Goal: Information Seeking & Learning: Compare options

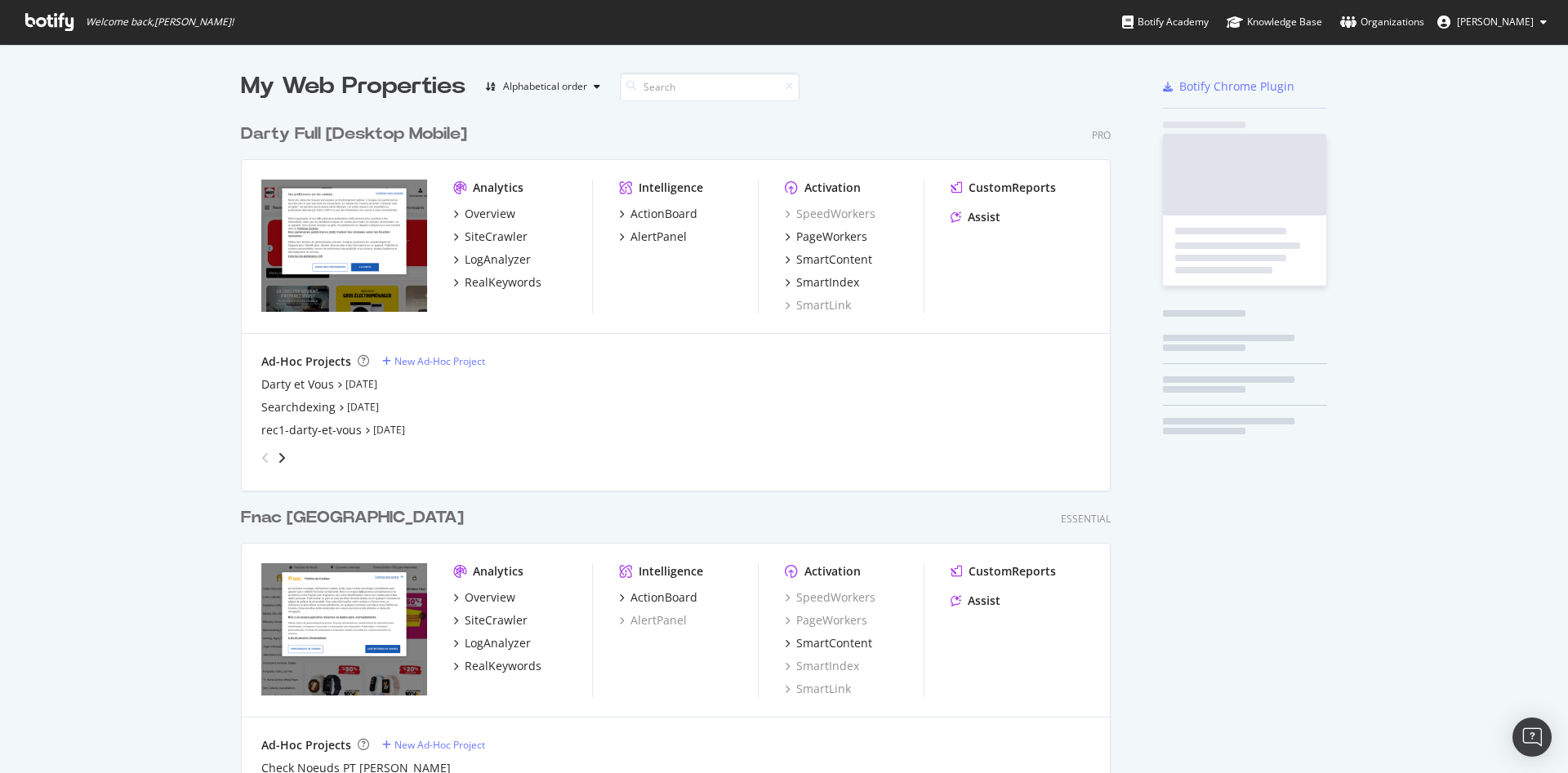
scroll to position [759, 1540]
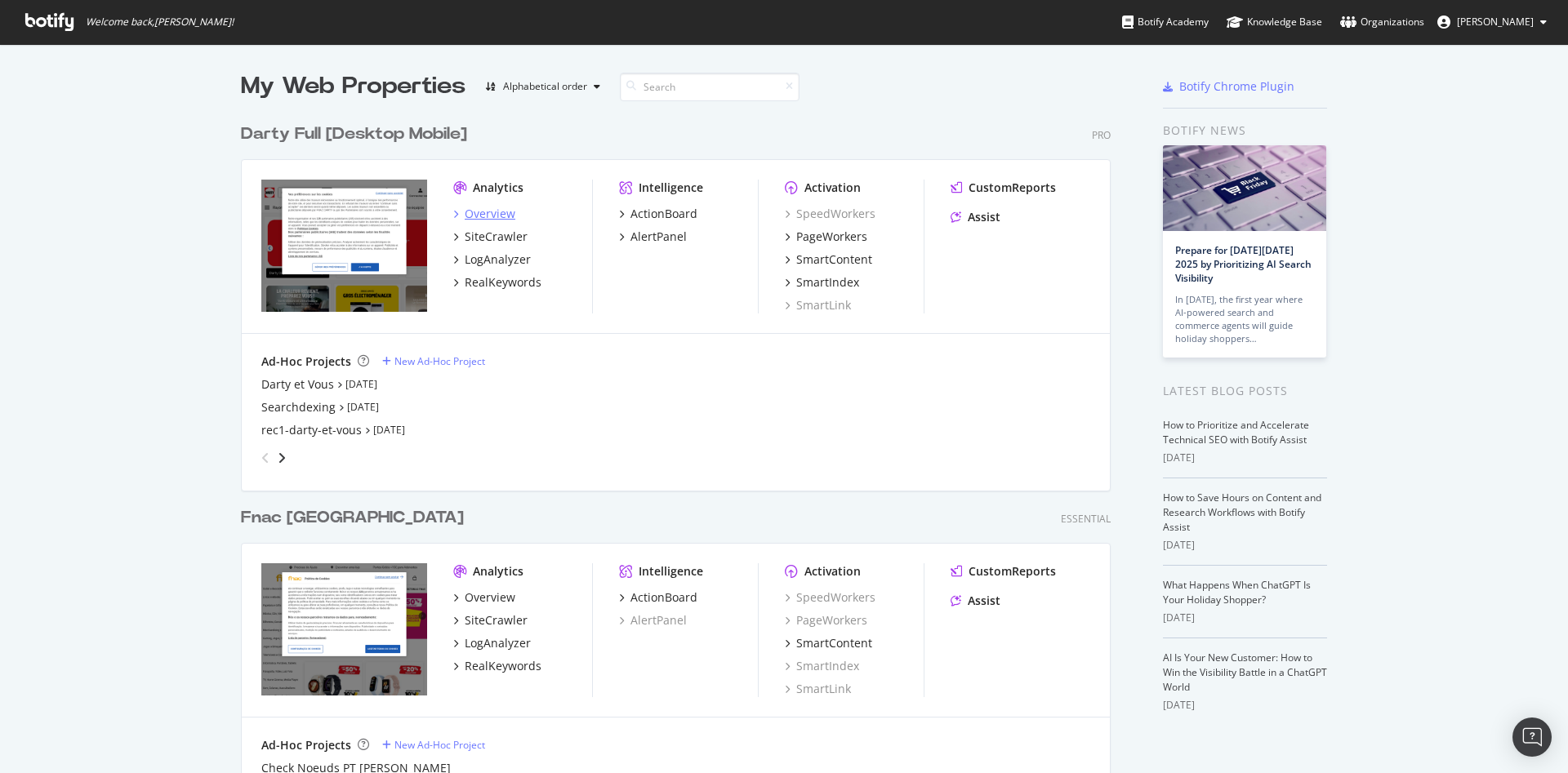
click at [485, 217] on div "Overview" at bounding box center [489, 214] width 51 height 16
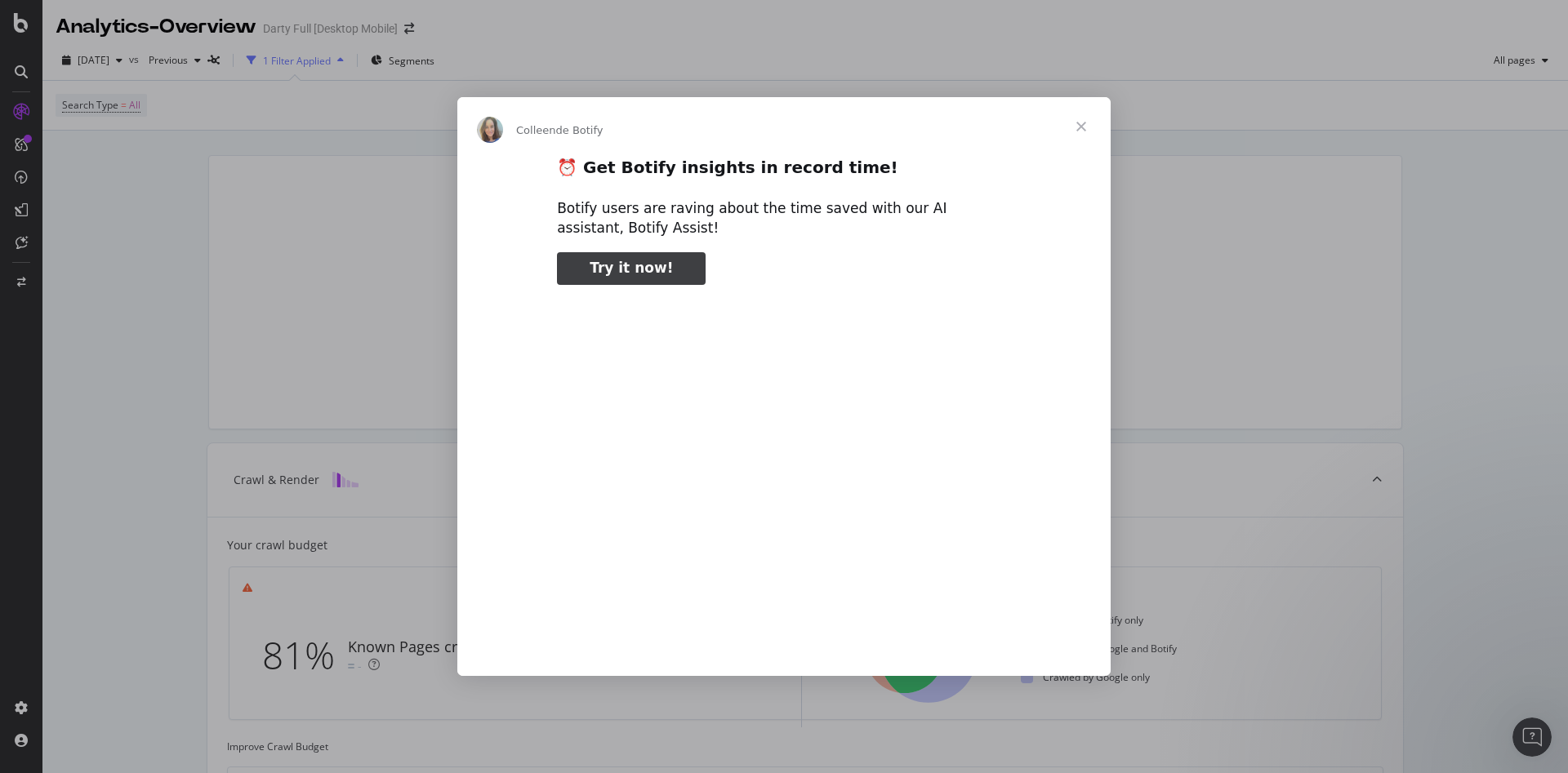
type input "181723"
click at [1089, 122] on span "Fermer" at bounding box center [1081, 126] width 59 height 59
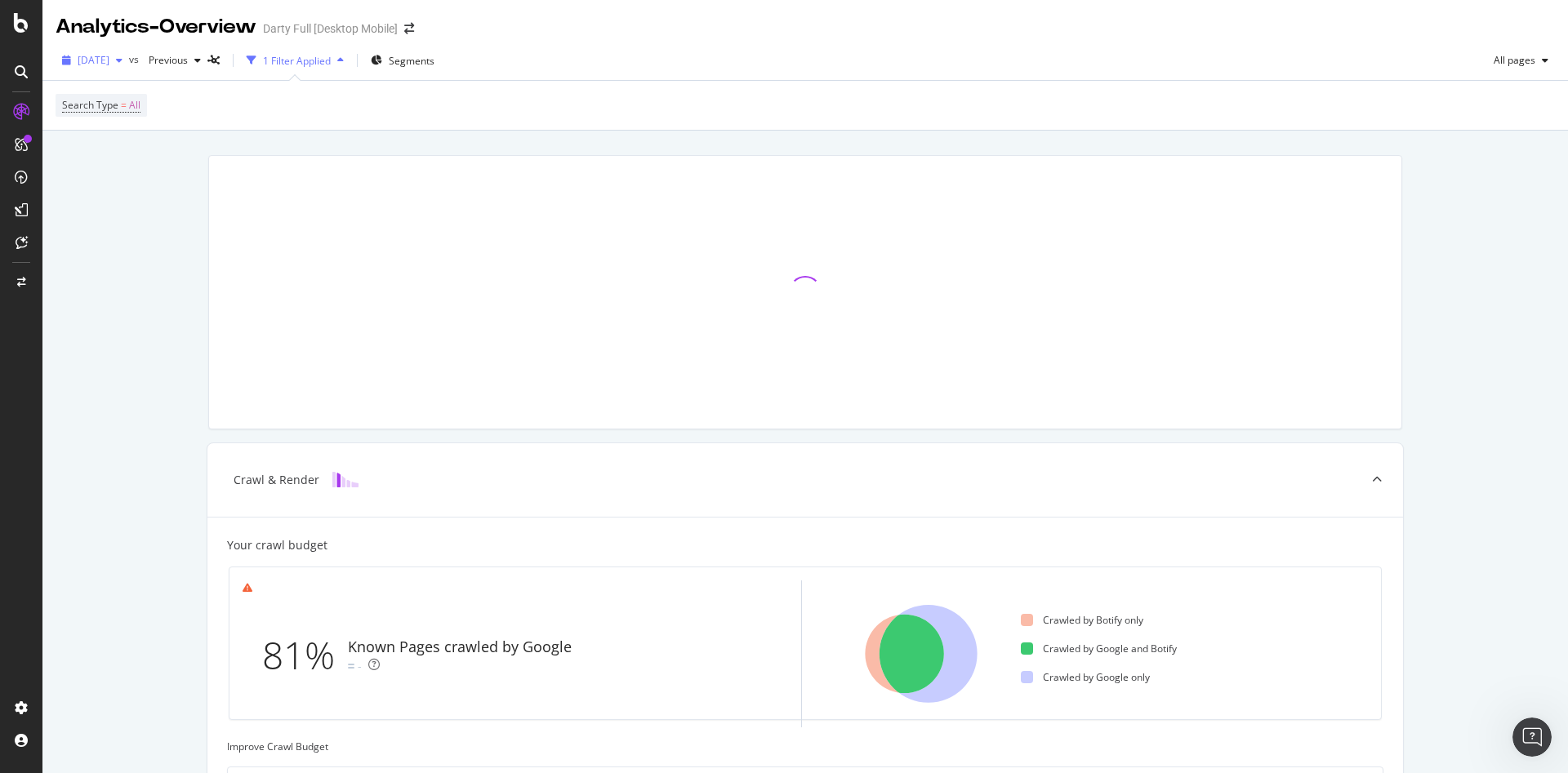
click at [109, 60] on span "[DATE]" at bounding box center [93, 60] width 32 height 14
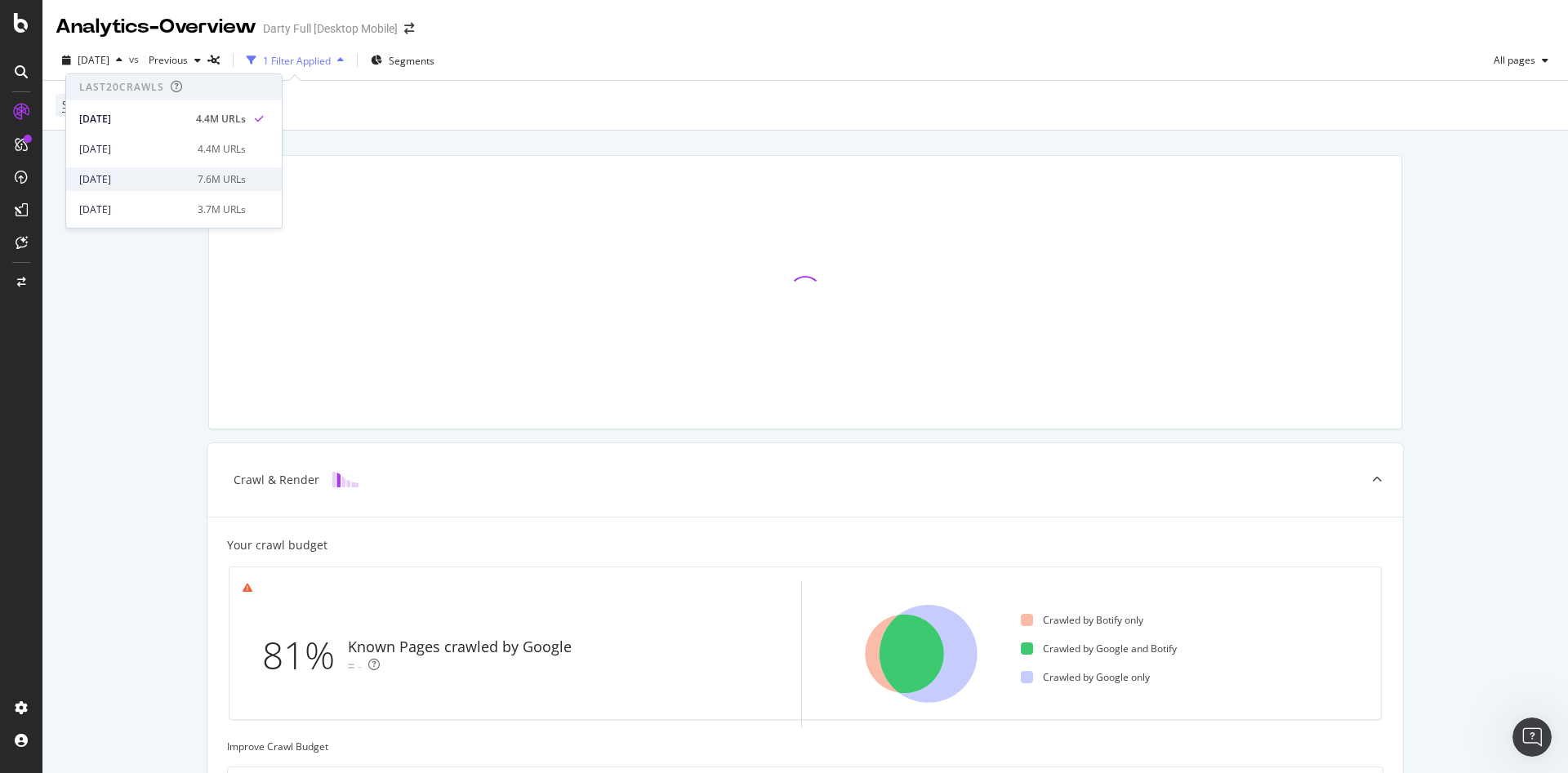
click at [148, 176] on div "[DATE]" at bounding box center [133, 179] width 108 height 15
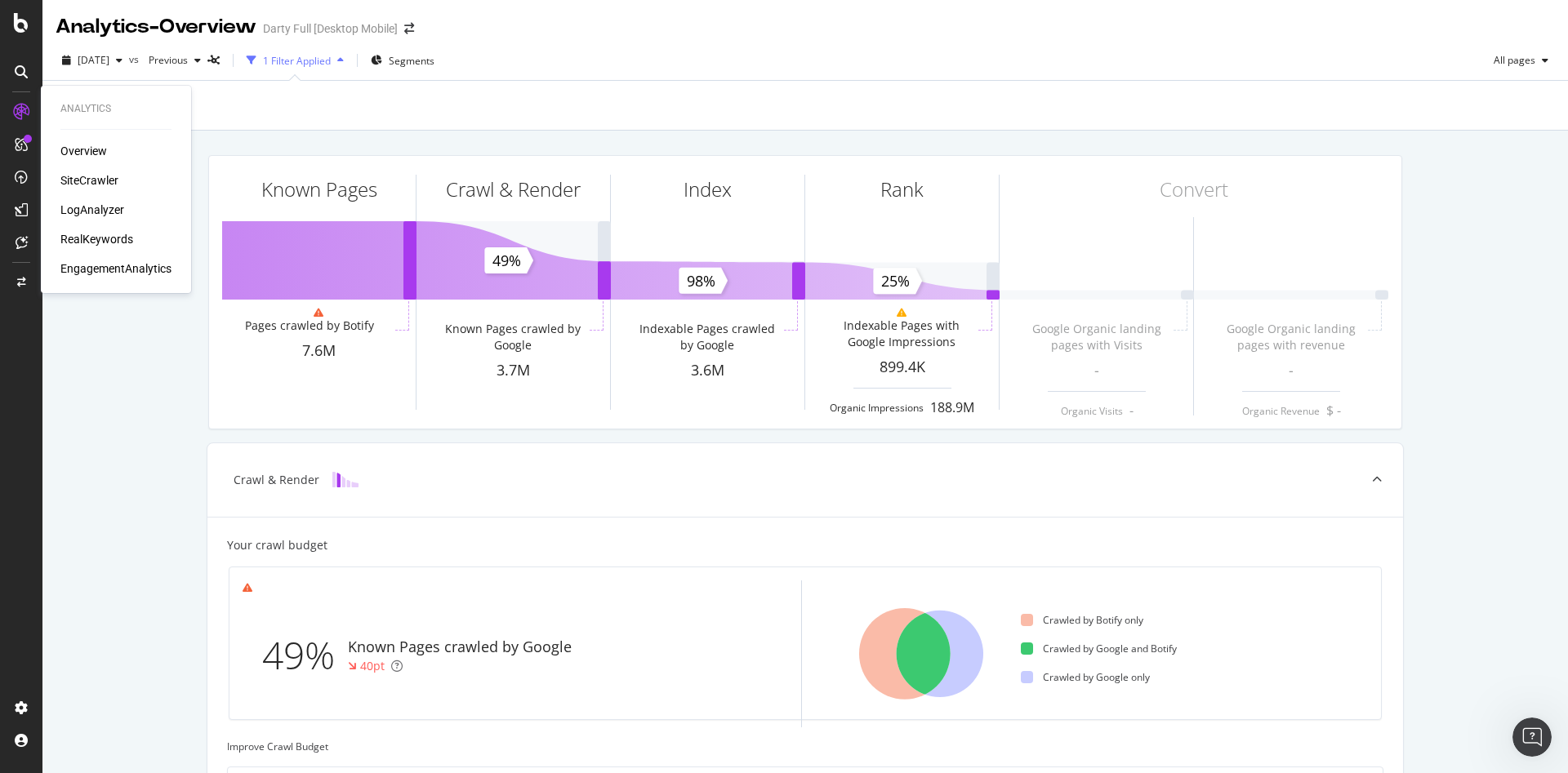
click at [98, 151] on div "Overview" at bounding box center [83, 151] width 46 height 16
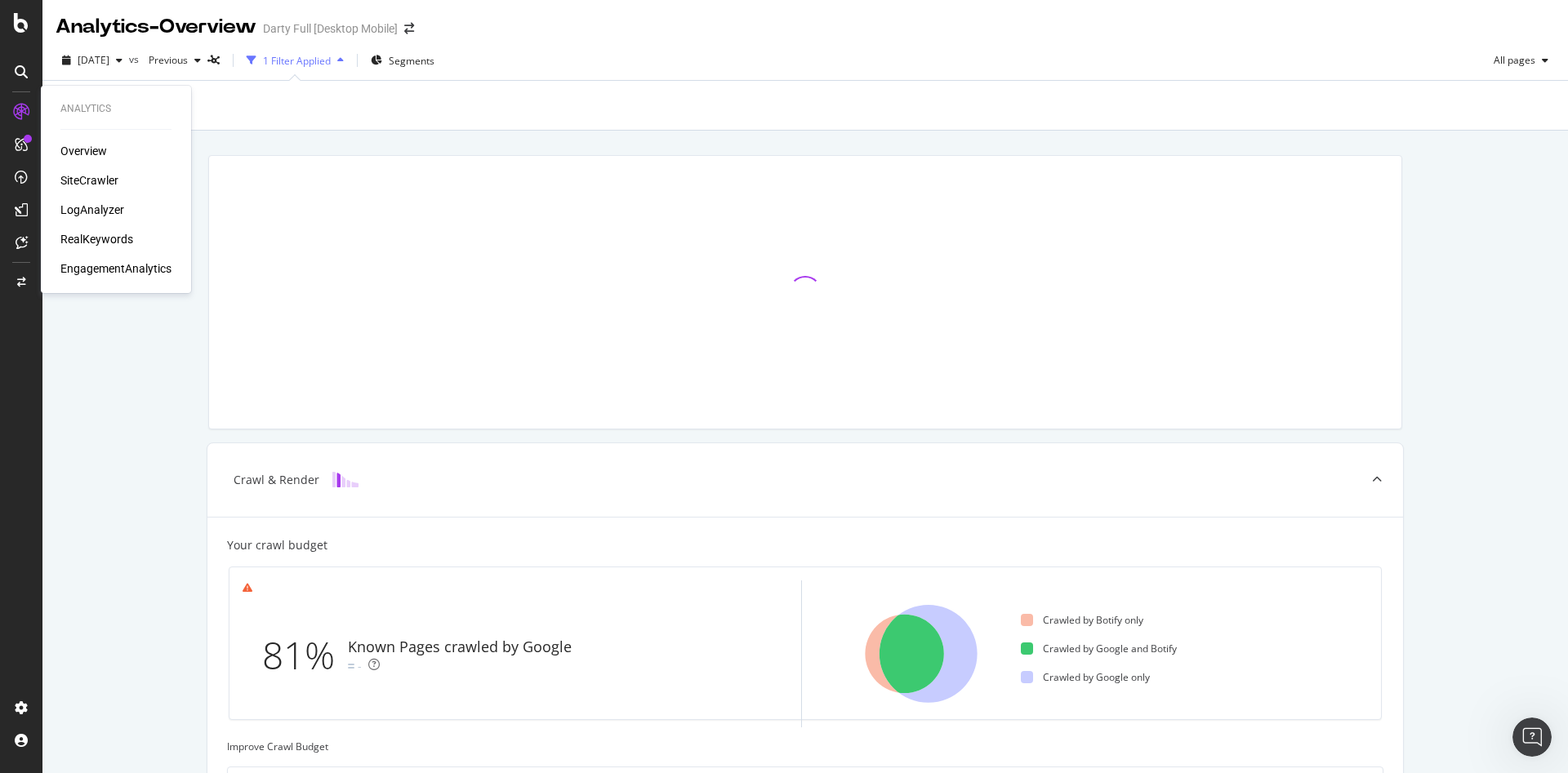
click at [92, 177] on div "SiteCrawler" at bounding box center [89, 180] width 58 height 16
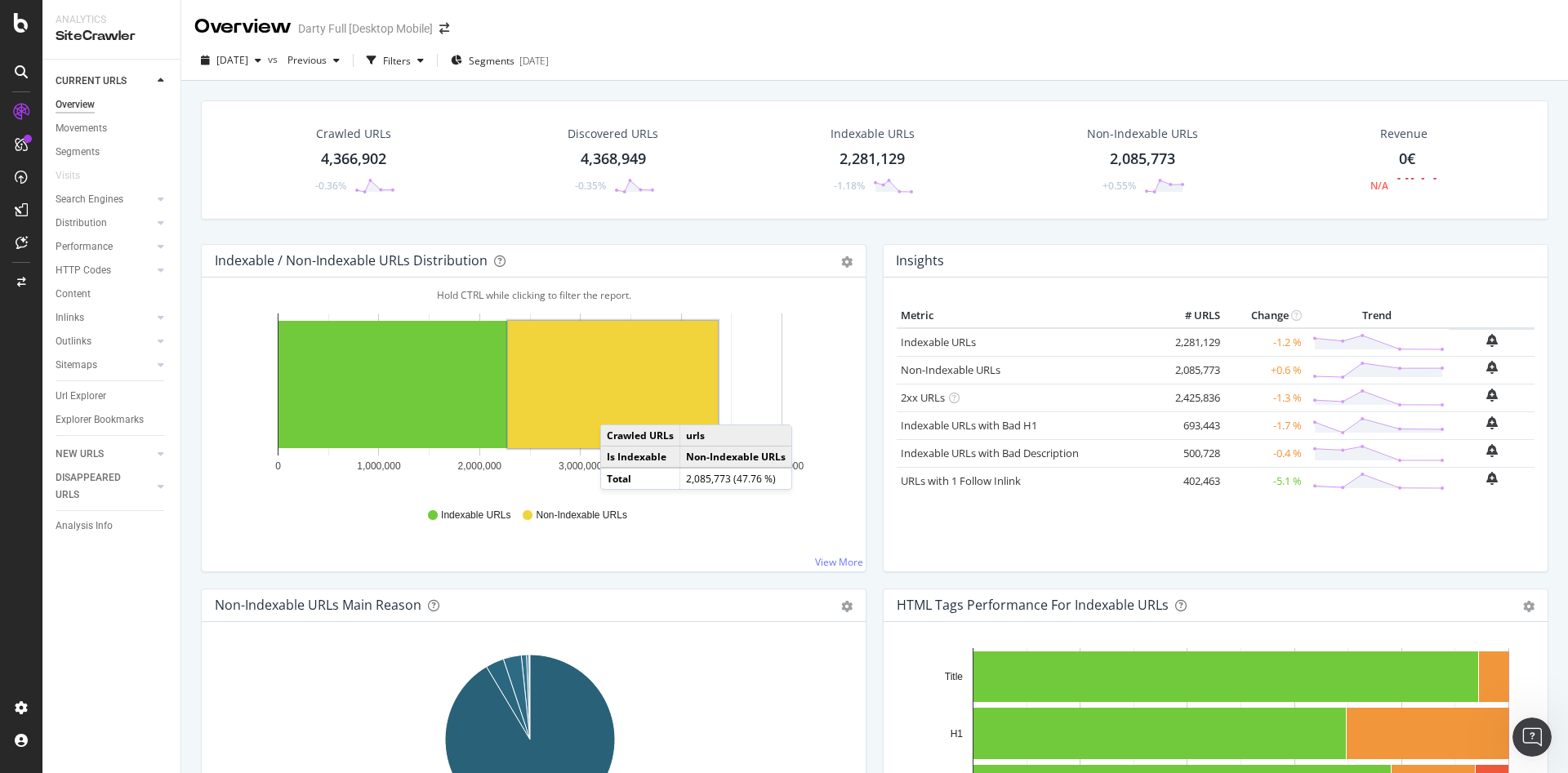
click at [616, 408] on rect "A chart." at bounding box center [613, 383] width 210 height 127
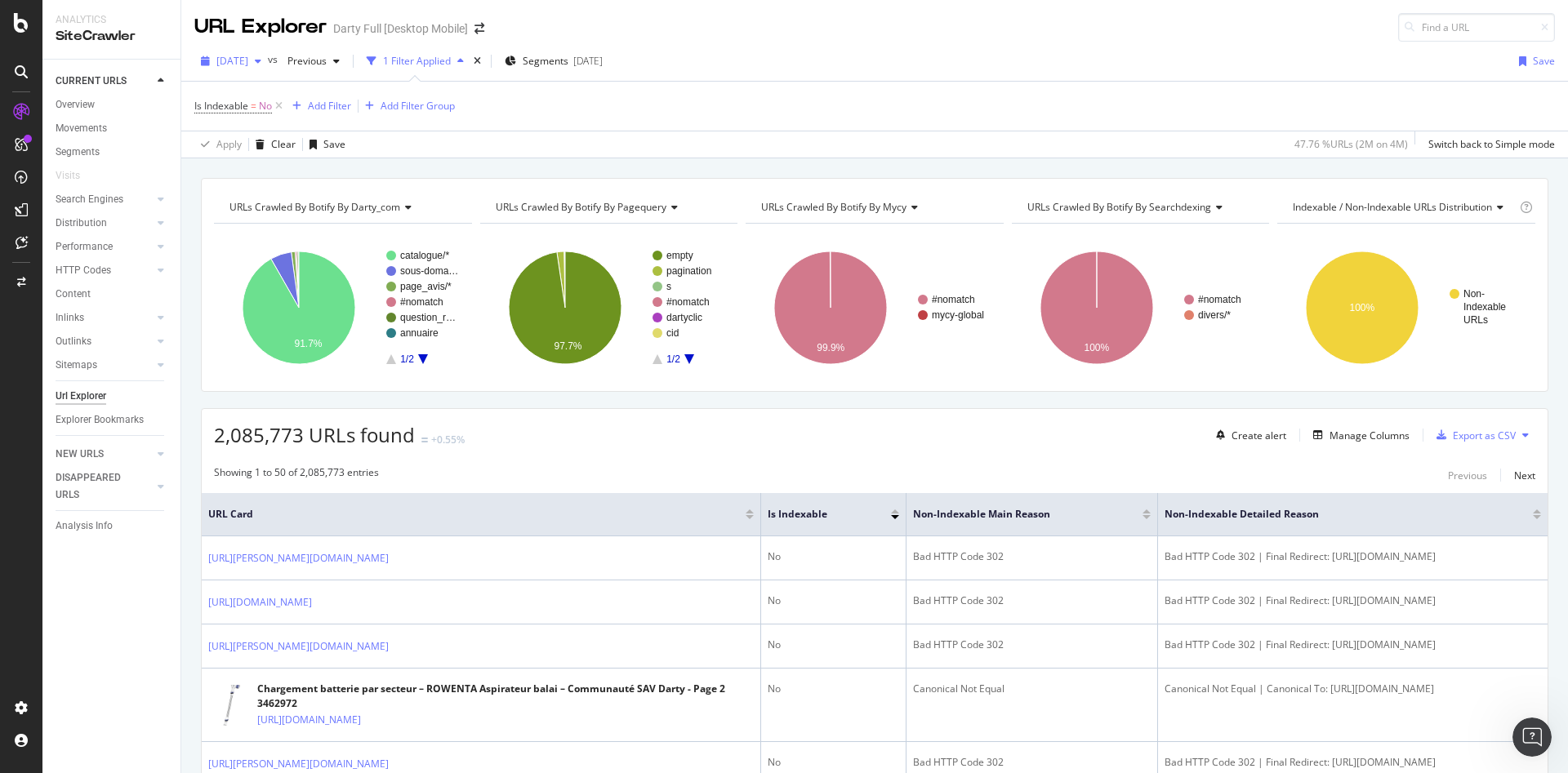
click at [261, 64] on icon "button" at bounding box center [257, 60] width 6 height 10
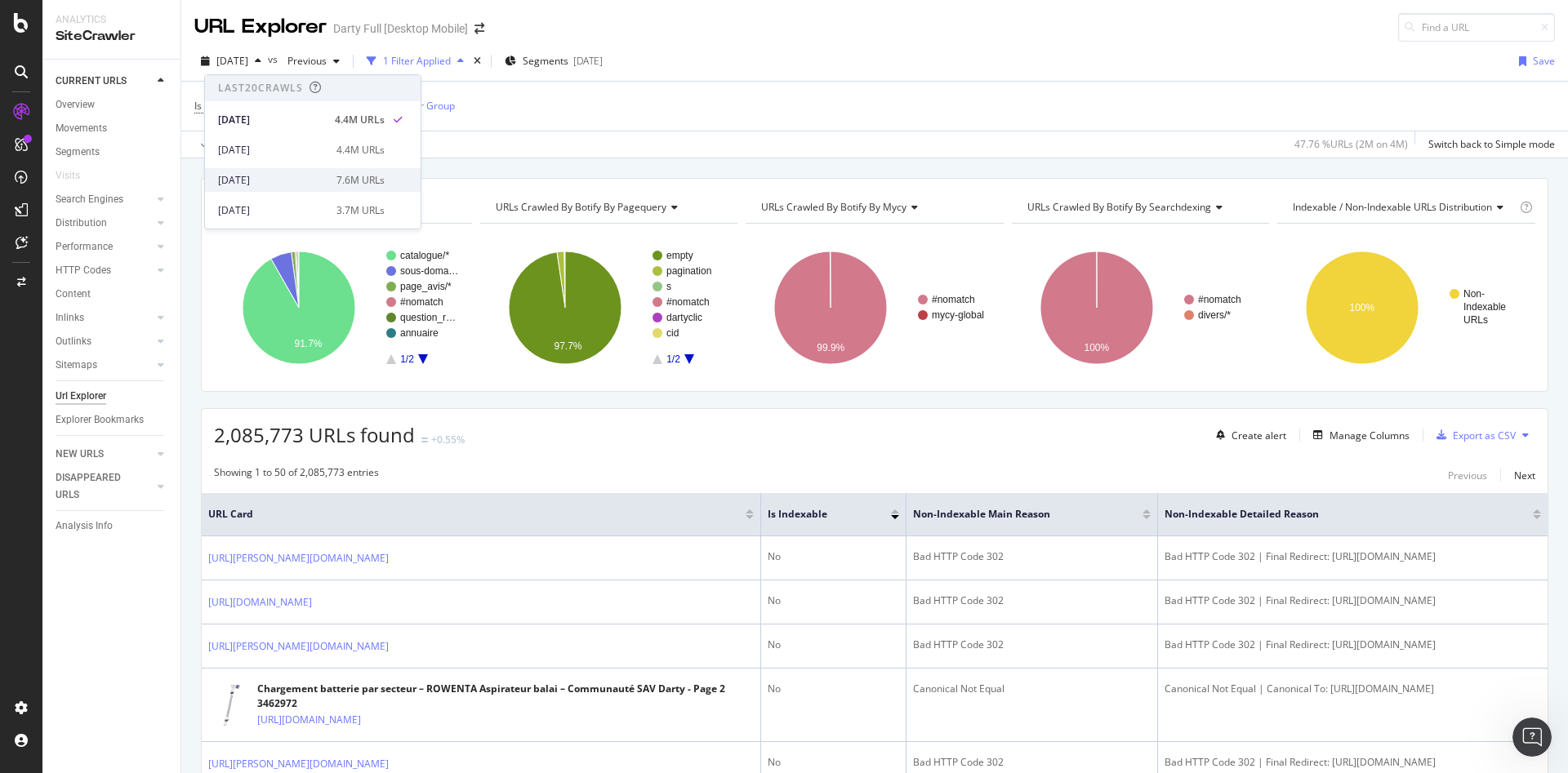
click at [290, 185] on div "[DATE]" at bounding box center [273, 180] width 108 height 15
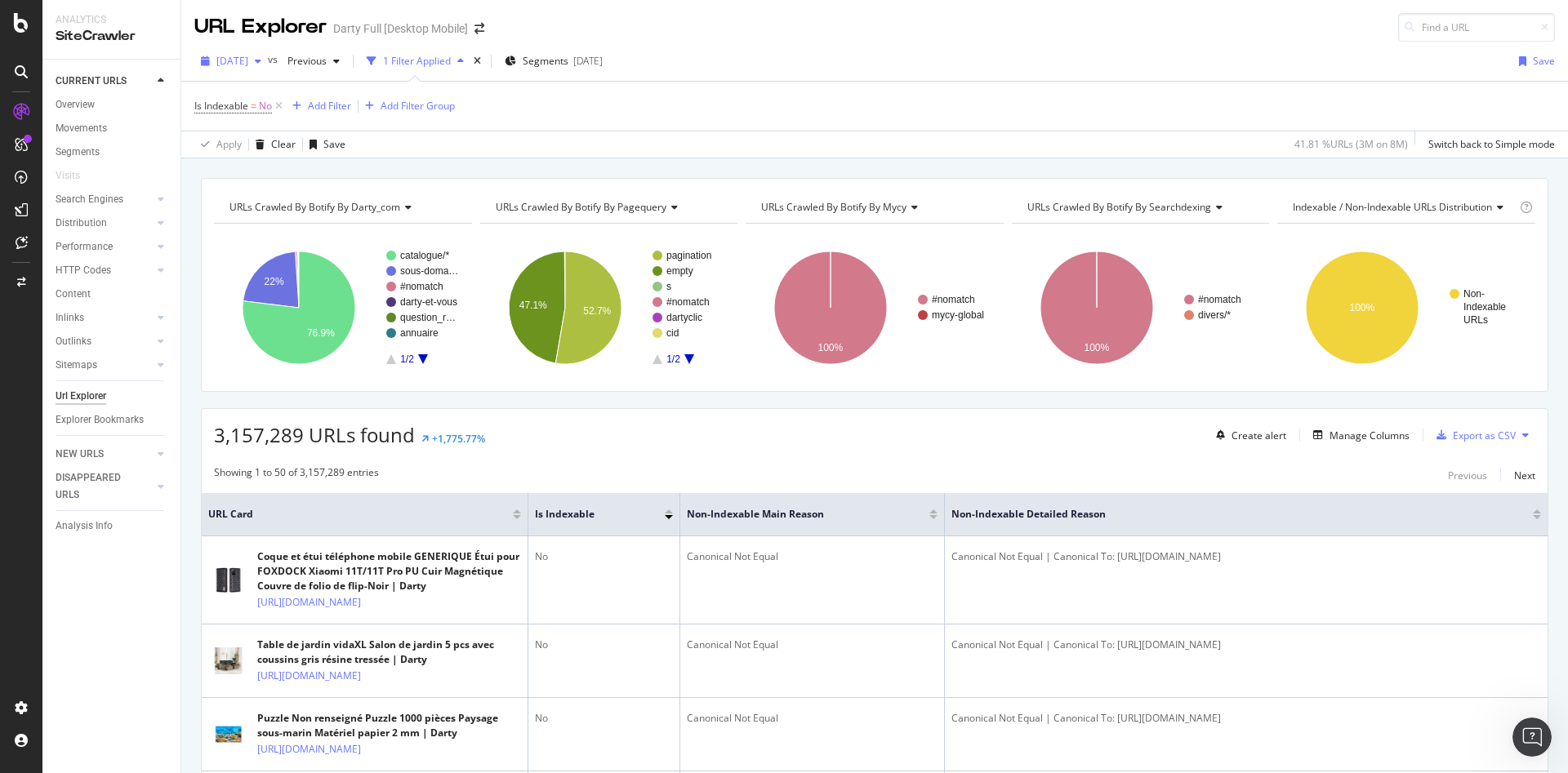
click at [268, 67] on div "[DATE]" at bounding box center [231, 61] width 74 height 25
click at [283, 146] on div "[DATE]" at bounding box center [273, 150] width 108 height 15
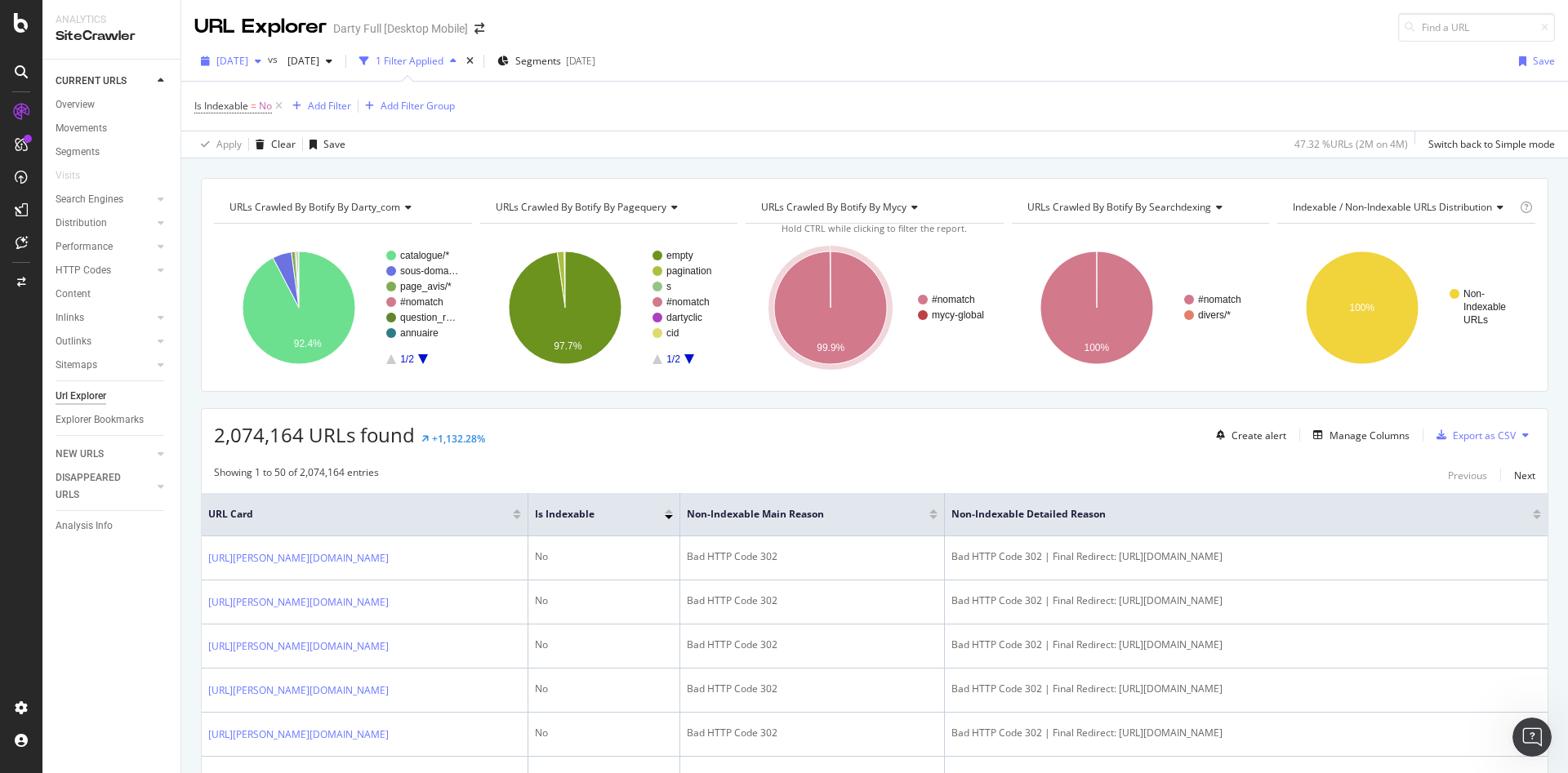
click at [268, 61] on div "button" at bounding box center [258, 60] width 20 height 10
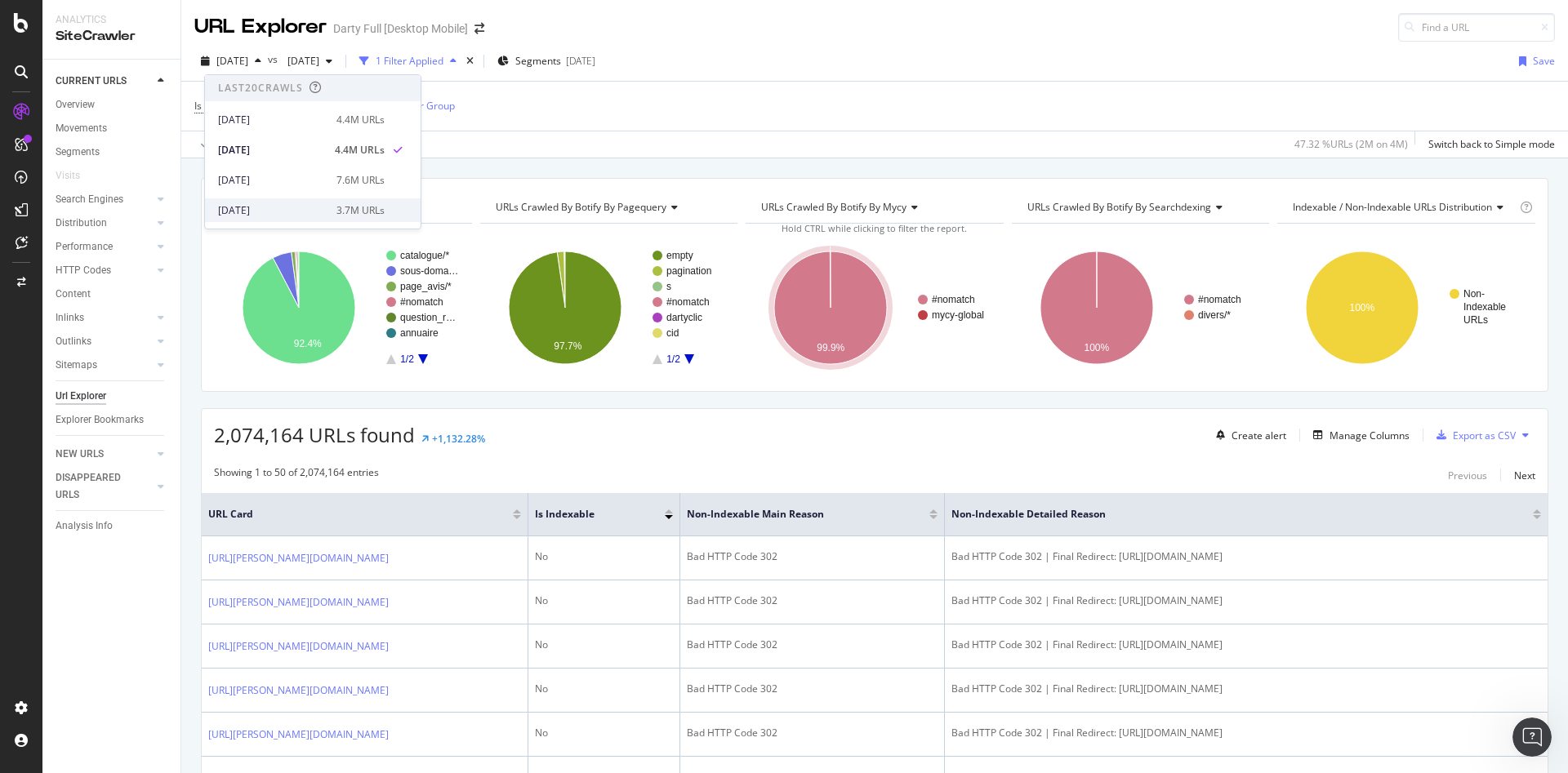
click at [296, 205] on div "[DATE]" at bounding box center [273, 210] width 108 height 15
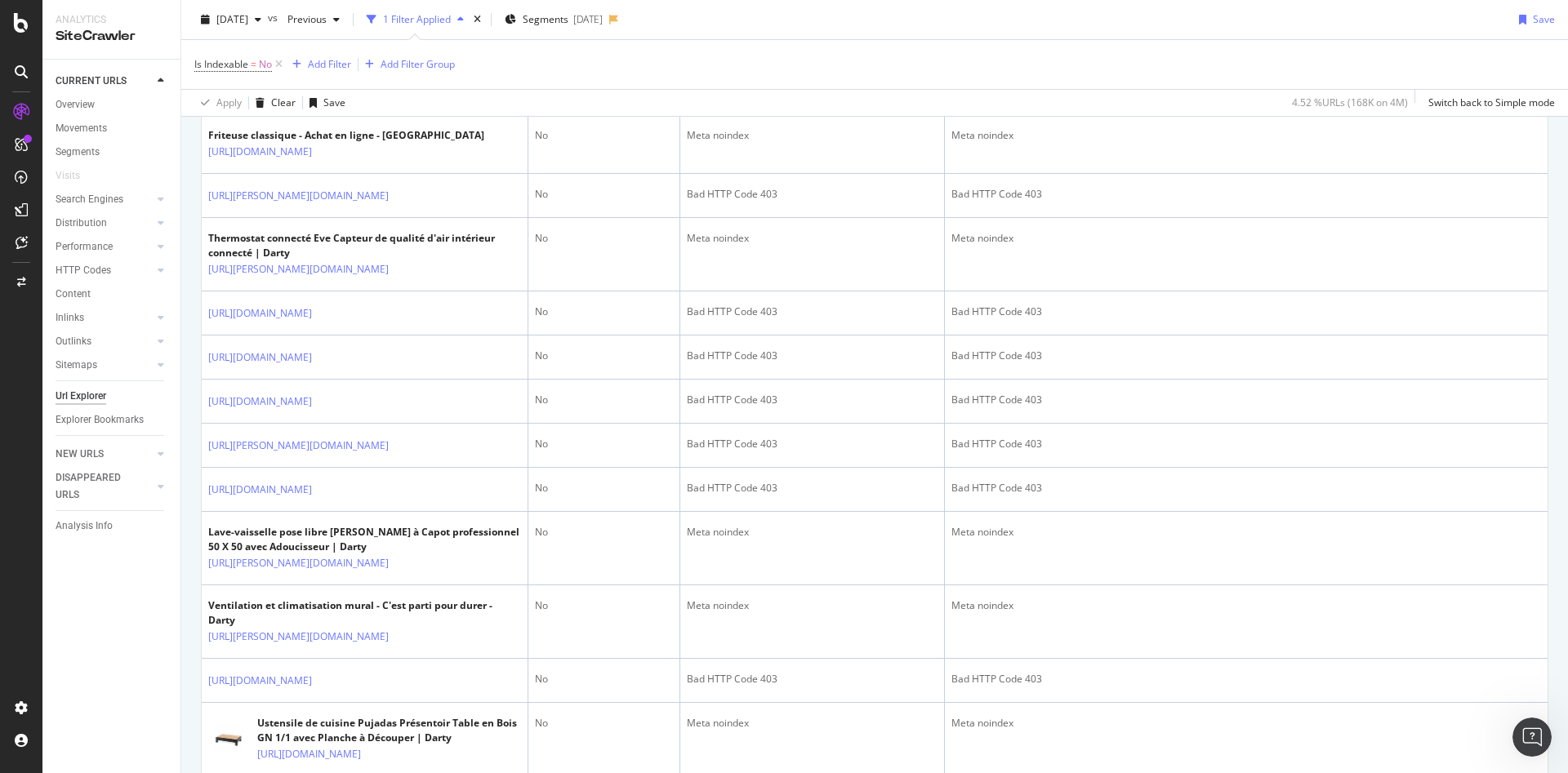
scroll to position [980, 0]
